Goal: Check status: Check status

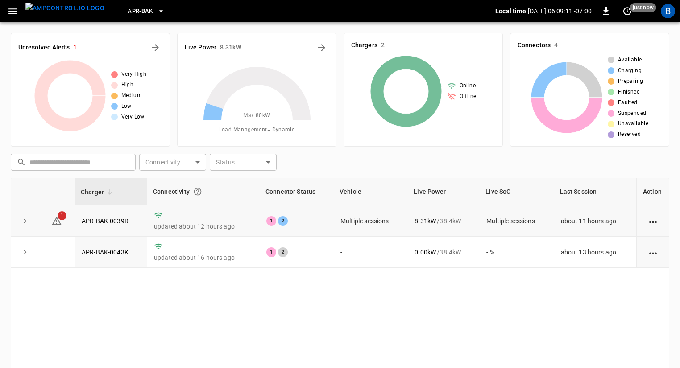
click at [18, 221] on button "expand row" at bounding box center [24, 220] width 13 height 13
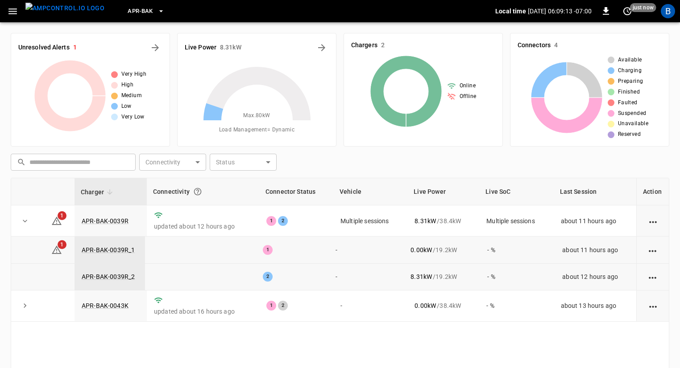
click at [59, 243] on span "1" at bounding box center [62, 244] width 9 height 9
click at [105, 250] on link "APR-BAK-0039R_1" at bounding box center [108, 250] width 57 height 11
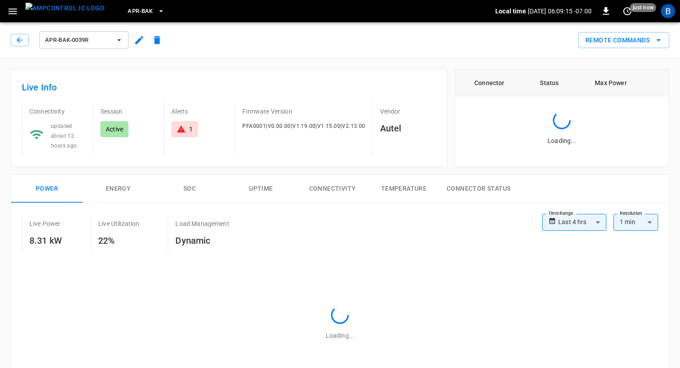
type input "**********"
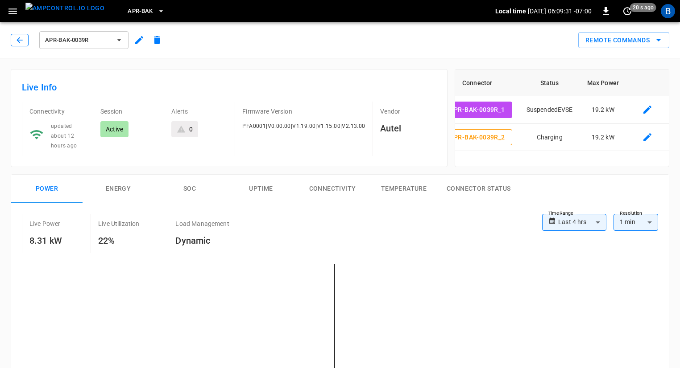
click at [21, 37] on icon "button" at bounding box center [19, 40] width 9 height 9
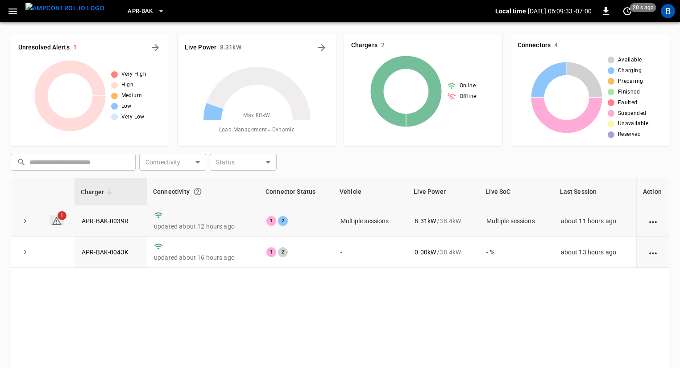
click at [60, 215] on span "1" at bounding box center [62, 215] width 9 height 9
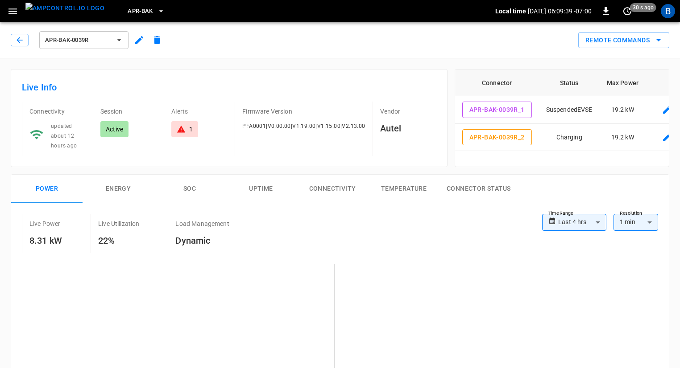
click at [103, 37] on span "APR-BAK-0039R" at bounding box center [78, 40] width 66 height 10
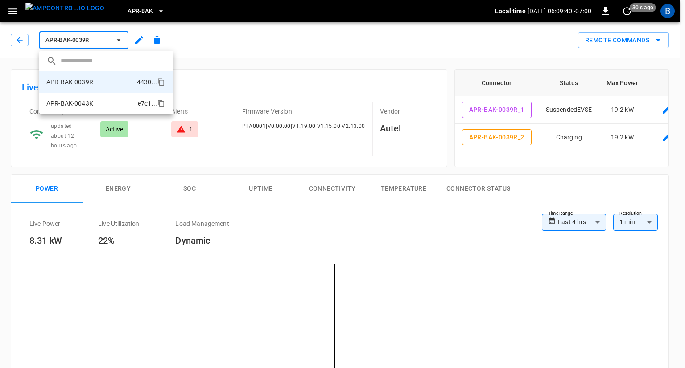
click at [101, 102] on li "APR-BAK-0043K e7c1 ..." at bounding box center [106, 103] width 134 height 21
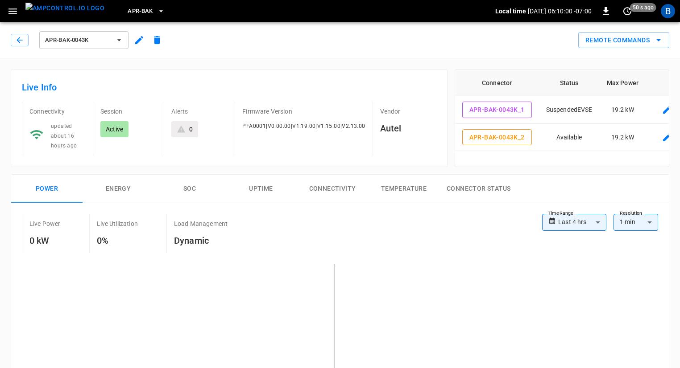
click at [95, 38] on span "APR-BAK-0043K" at bounding box center [78, 40] width 66 height 10
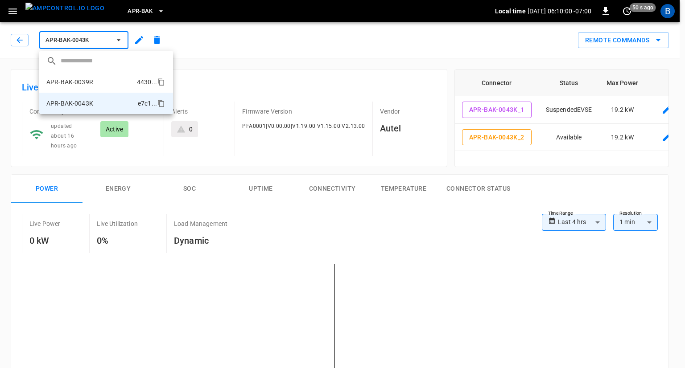
click at [96, 74] on li "APR-BAK-0039R 4430 ..." at bounding box center [106, 81] width 134 height 21
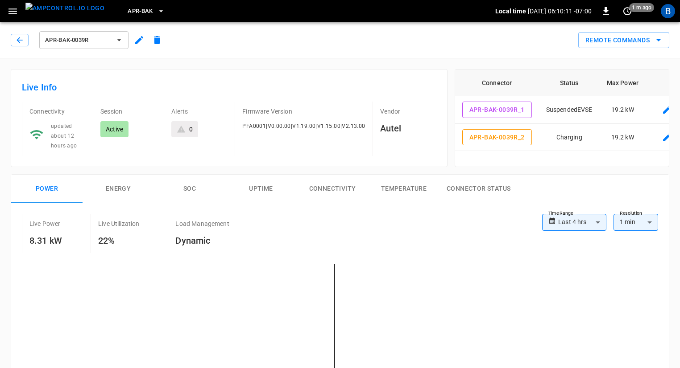
click at [464, 190] on button "Connector Status" at bounding box center [478, 189] width 78 height 29
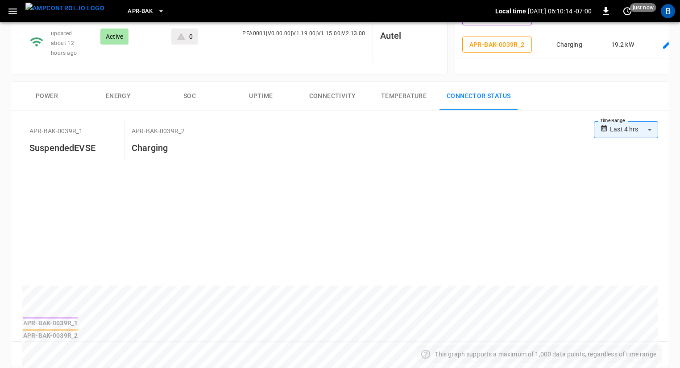
scroll to position [89, 0]
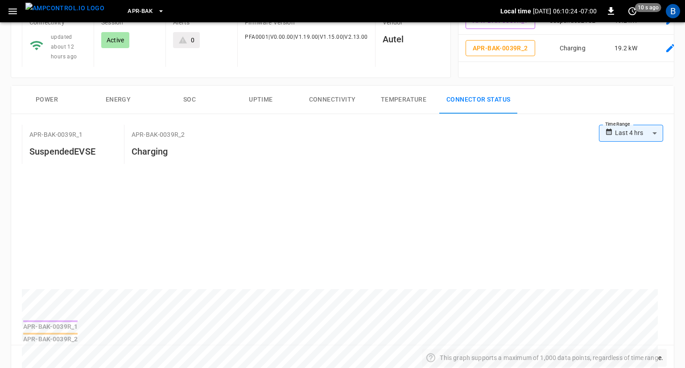
click at [645, 138] on body "**********" at bounding box center [342, 324] width 685 height 827
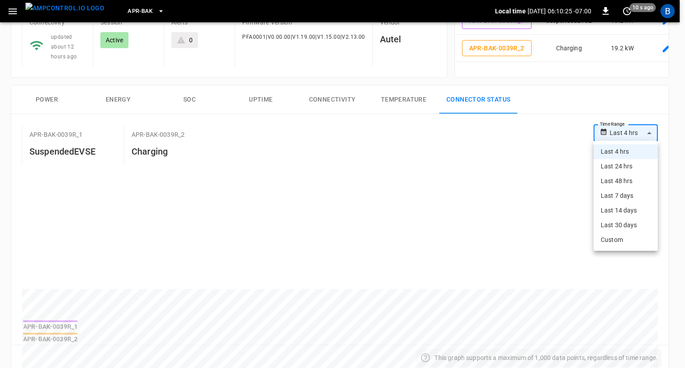
click at [637, 175] on li "Last 48 hrs" at bounding box center [626, 181] width 64 height 15
type input "**********"
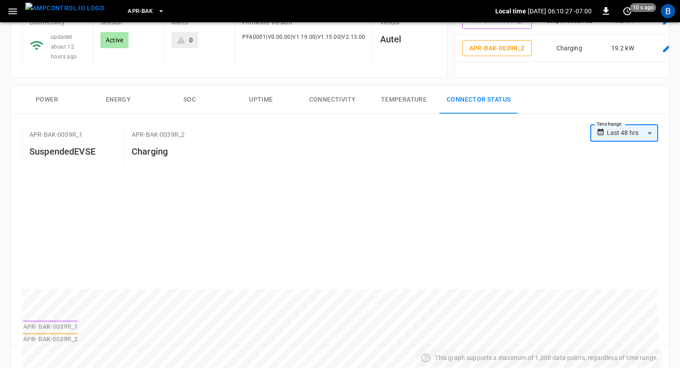
click at [151, 148] on h6 "Charging" at bounding box center [158, 151] width 53 height 14
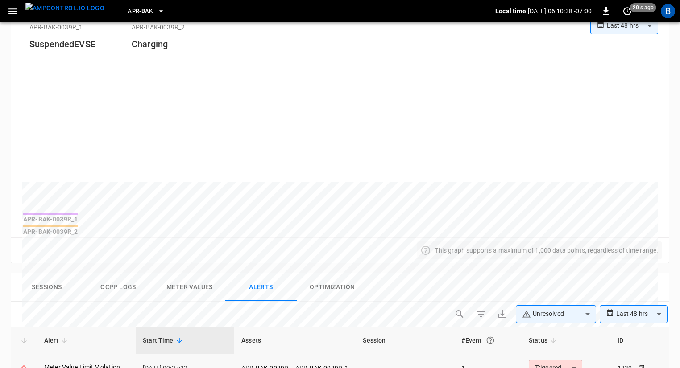
scroll to position [134, 0]
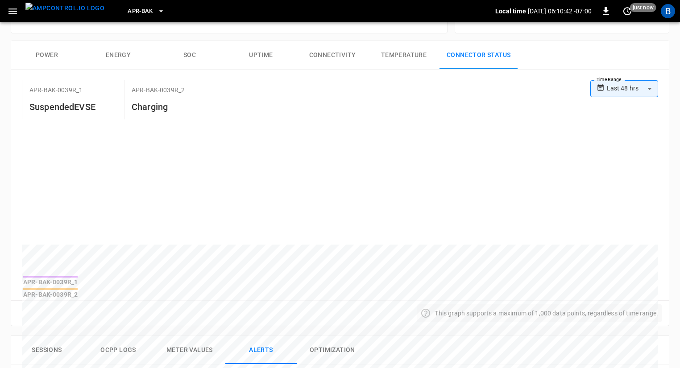
click at [144, 101] on h6 "Charging" at bounding box center [158, 107] width 53 height 14
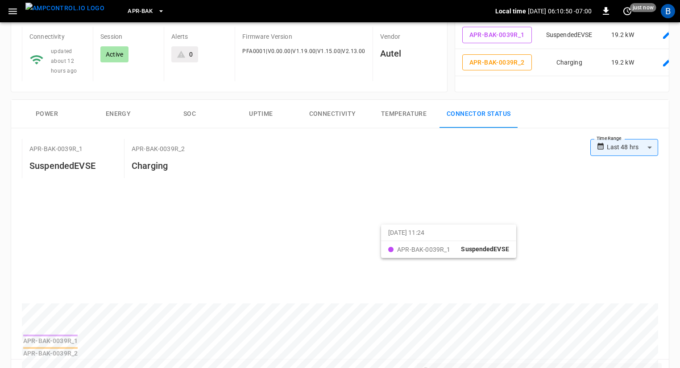
scroll to position [0, 0]
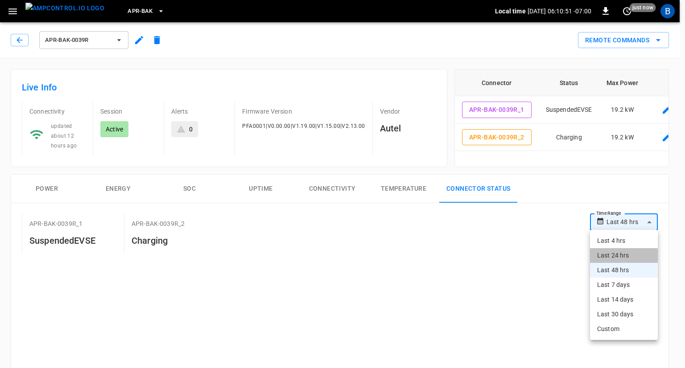
click at [633, 251] on li "Last 24 hrs" at bounding box center [624, 255] width 68 height 15
type input "**********"
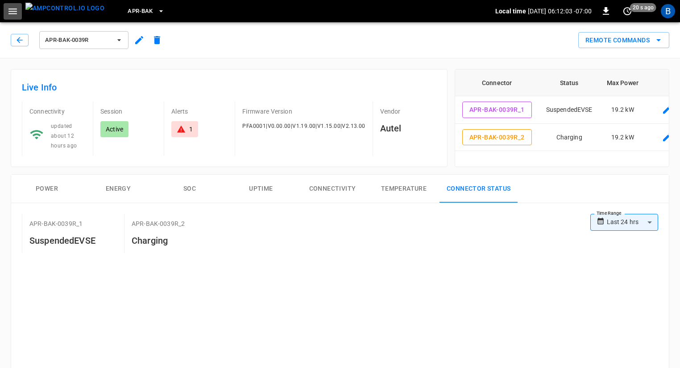
click at [13, 15] on icon "button" at bounding box center [12, 11] width 11 height 11
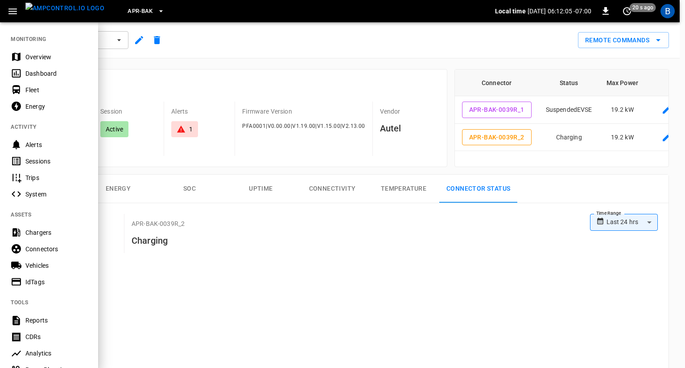
click at [33, 164] on div "Sessions" at bounding box center [56, 161] width 62 height 9
